Goal: Task Accomplishment & Management: Use online tool/utility

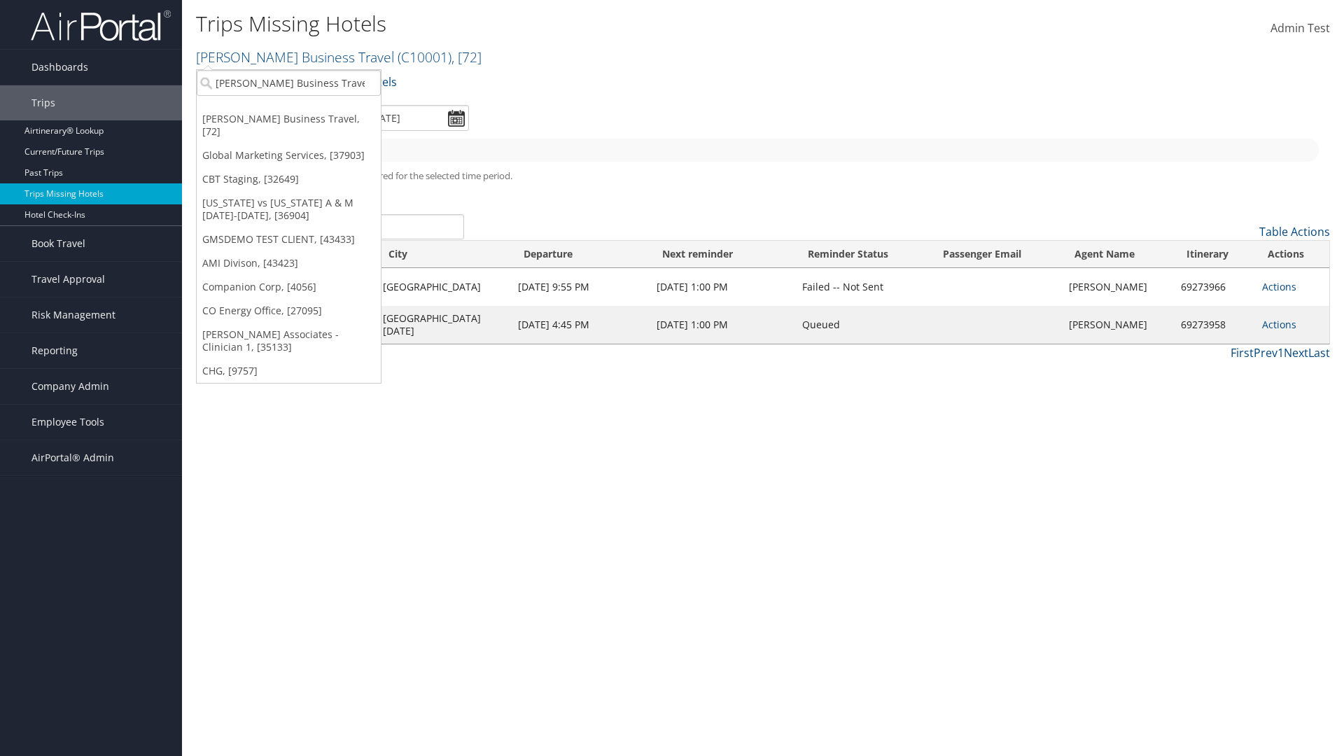
type input "[PERSON_NAME] Business Travel"
click at [308, 121] on div "Account" at bounding box center [308, 121] width 239 height 13
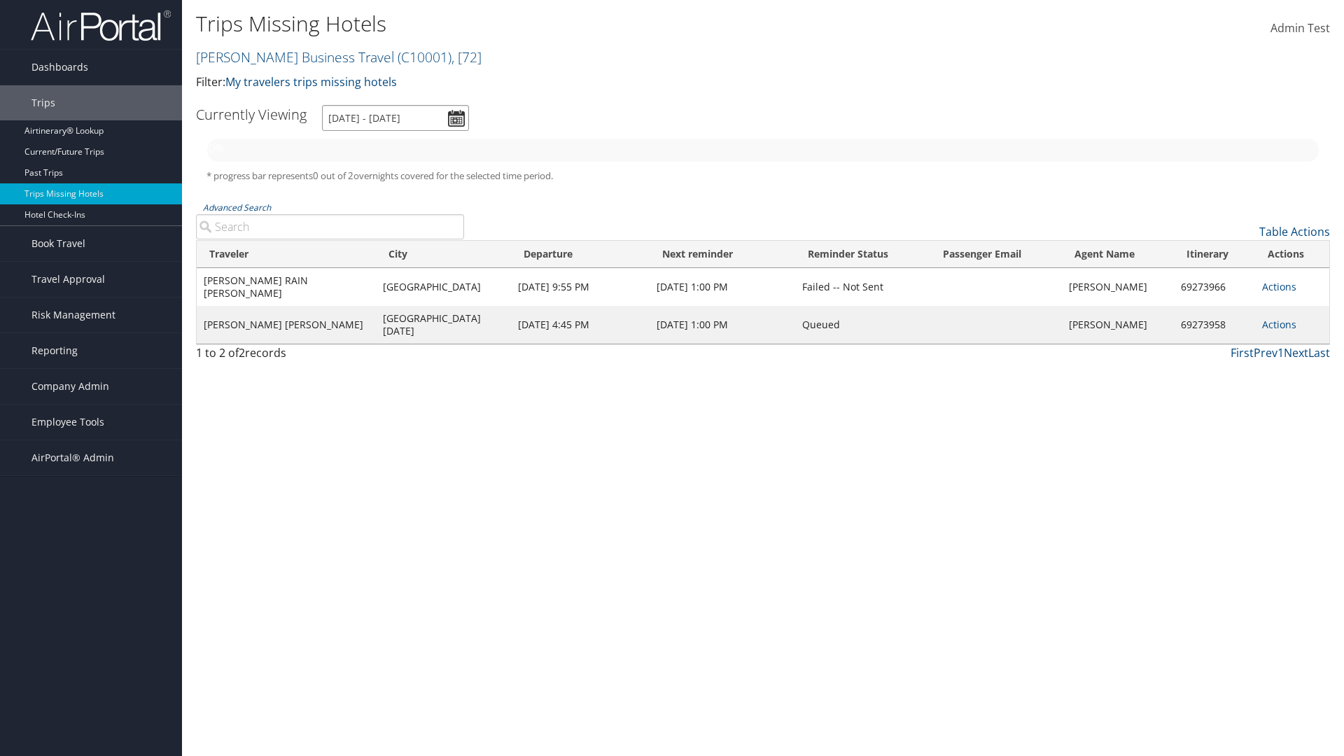
click at [396, 118] on input "[DATE] - [DATE]" at bounding box center [395, 118] width 147 height 26
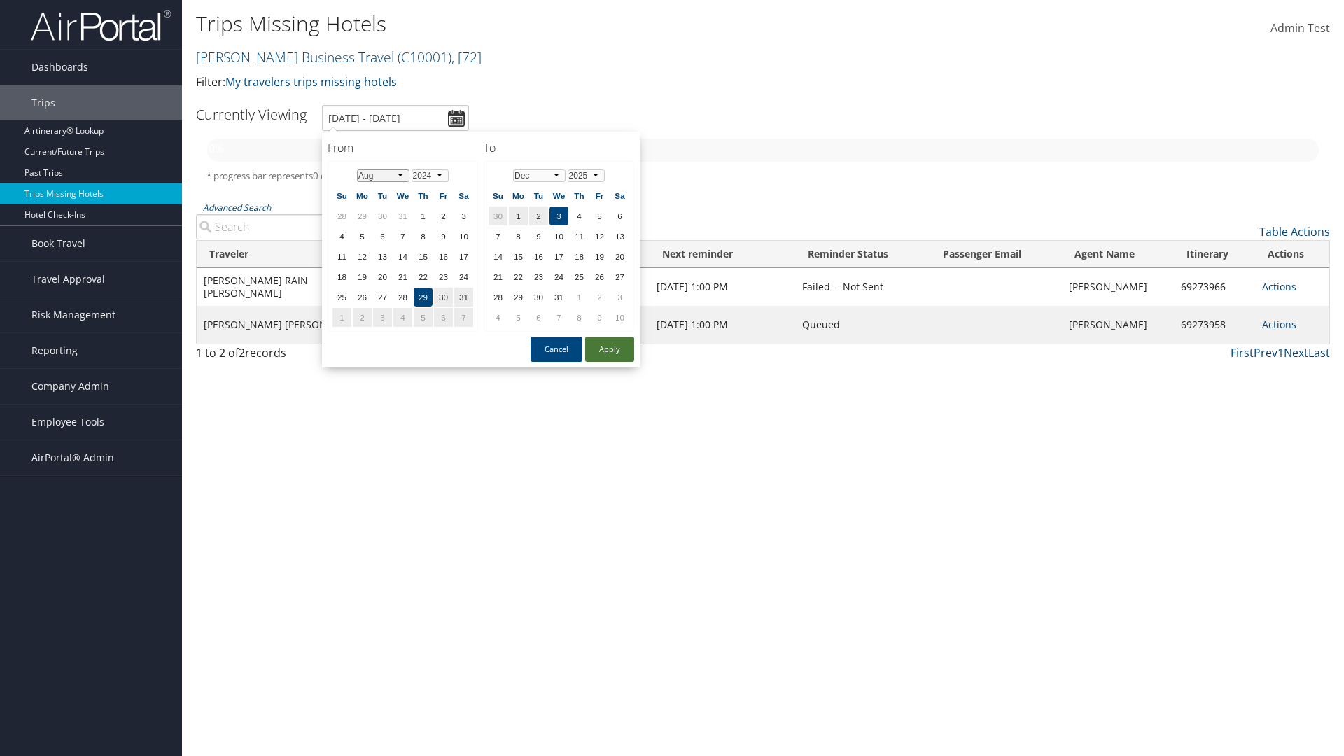
click at [383, 175] on select "Jan Feb Mar Apr May Jun [DATE] Aug Sep Oct Nov Dec" at bounding box center [383, 175] width 53 height 13
click at [610, 349] on button "Apply" at bounding box center [609, 349] width 49 height 25
type input "8/29/2024 - 12/3/2025"
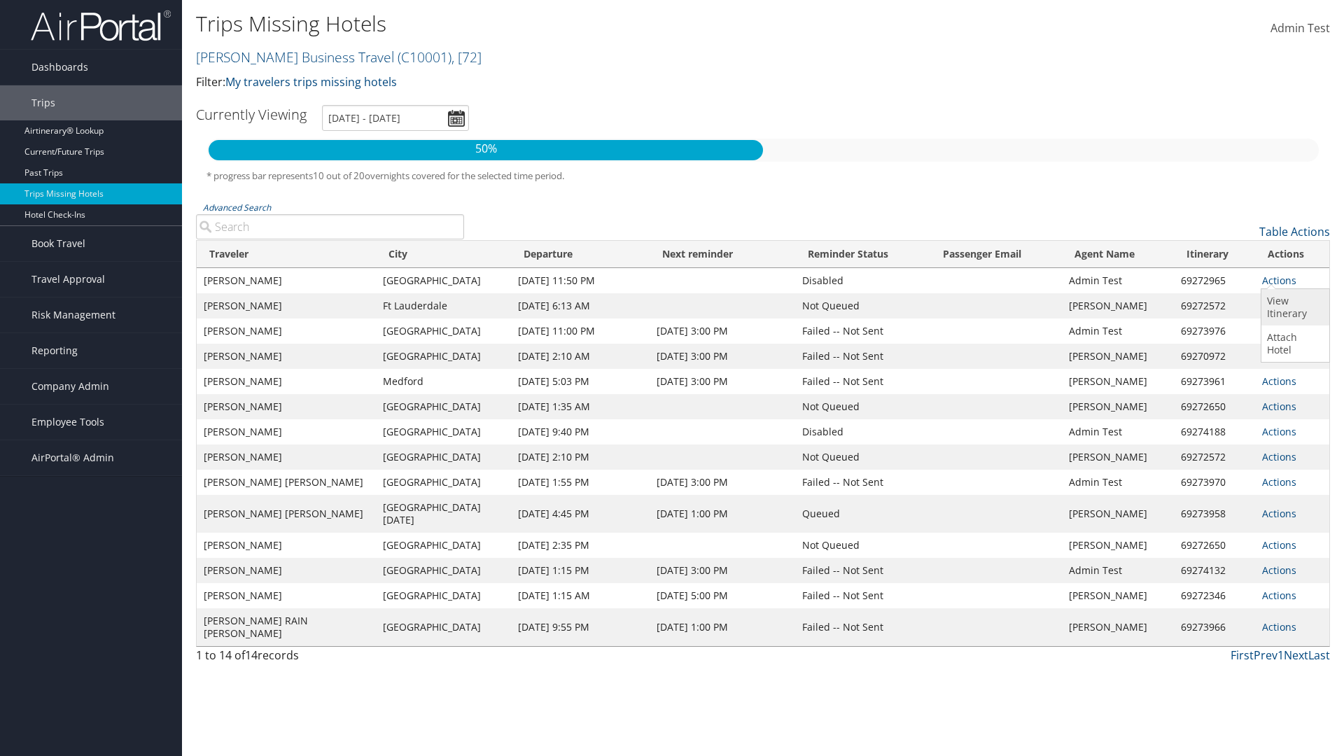
click at [1293, 307] on link "View Itinerary" at bounding box center [1294, 307] width 64 height 36
click at [1278, 280] on link "Actions" at bounding box center [1279, 280] width 34 height 13
click at [1293, 344] on link "Attach Hotel" at bounding box center [1294, 344] width 64 height 36
